Goal: Task Accomplishment & Management: Complete application form

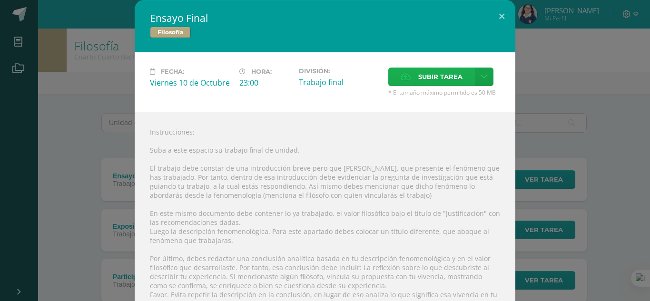
click at [429, 72] on span "Subir tarea" at bounding box center [440, 77] width 44 height 18
click at [0, 0] on input "Subir tarea" at bounding box center [0, 0] width 0 height 0
click at [443, 74] on span "Subir tarea" at bounding box center [440, 77] width 44 height 18
click at [0, 0] on input "Subir tarea" at bounding box center [0, 0] width 0 height 0
click at [536, 119] on div "Ensayo Final Filosofía Fecha: Viernes 10 de Octubre Hora: 23:00 División: Traba…" at bounding box center [325, 231] width 642 height 463
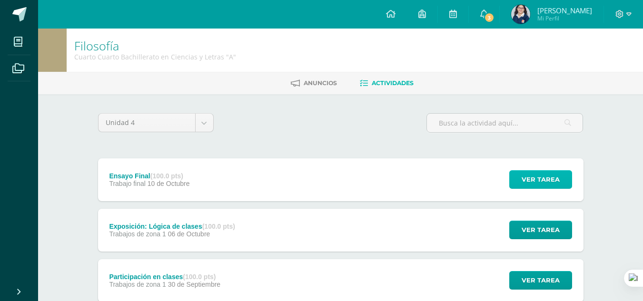
click at [537, 171] on span "Ver tarea" at bounding box center [541, 180] width 38 height 18
